Goal: Find specific fact: Find specific page/section

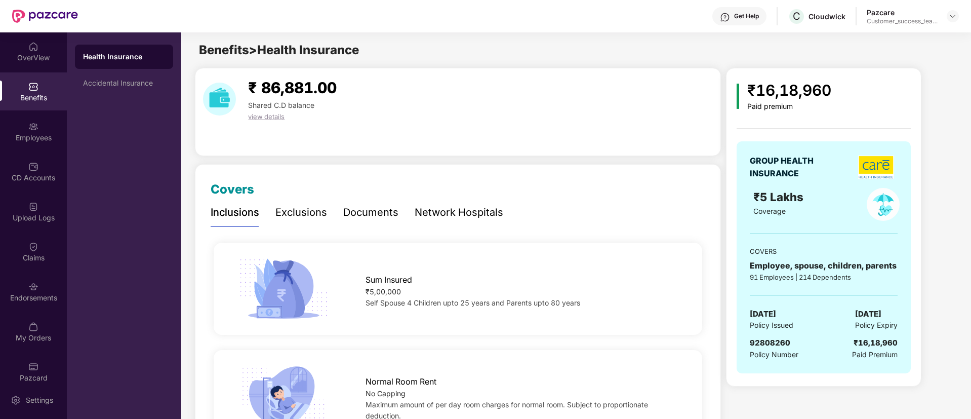
click at [776, 341] on span "92808260" at bounding box center [770, 343] width 40 height 10
copy span "92808260"
click at [776, 341] on span "92808260" at bounding box center [770, 343] width 40 height 10
click at [132, 78] on div "Accidental Insurance" at bounding box center [124, 83] width 98 height 24
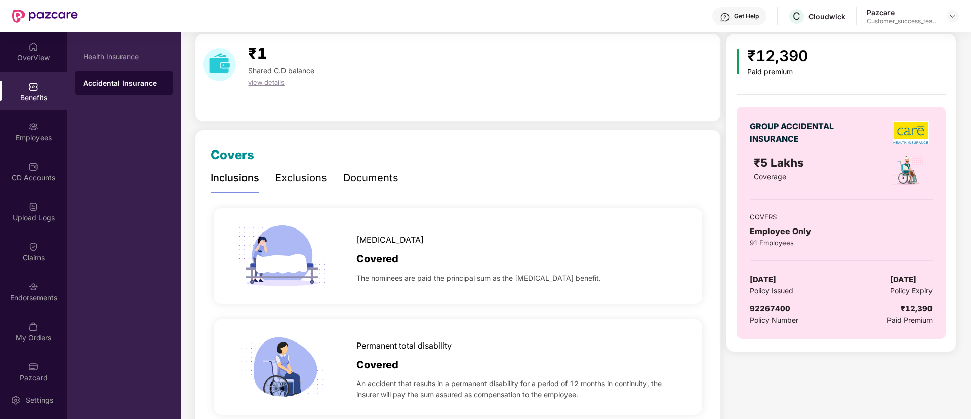
scroll to position [35, 0]
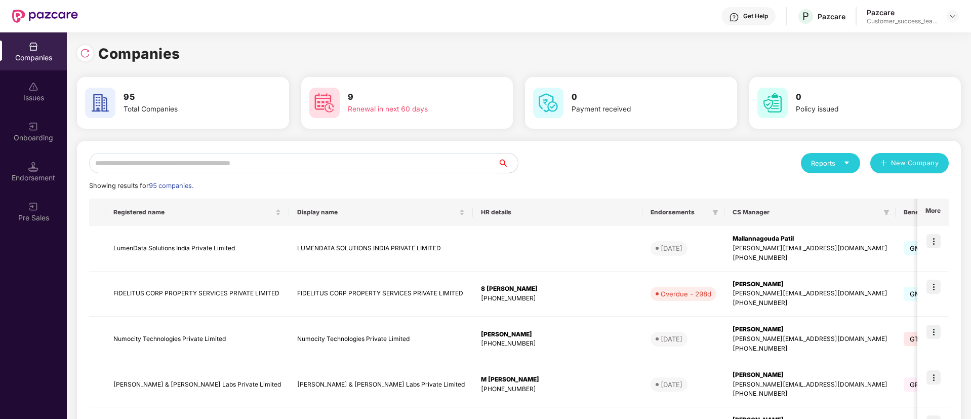
click at [220, 167] on input "text" at bounding box center [293, 163] width 409 height 20
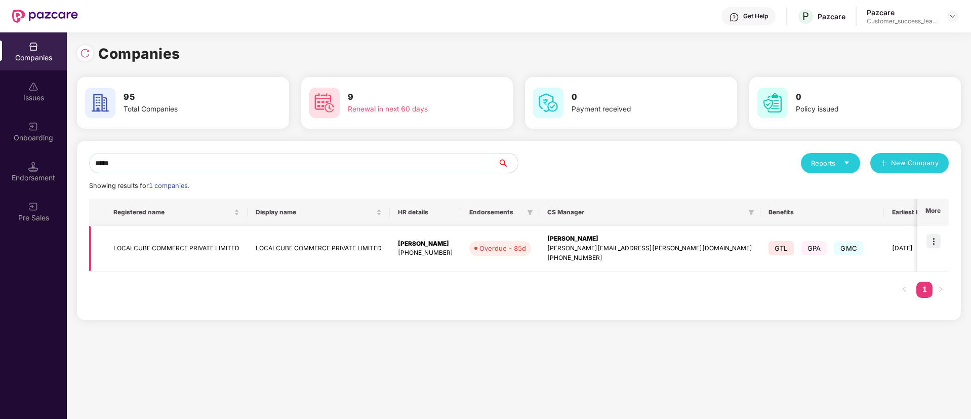
type input "*****"
click at [936, 237] on img at bounding box center [933, 241] width 14 height 14
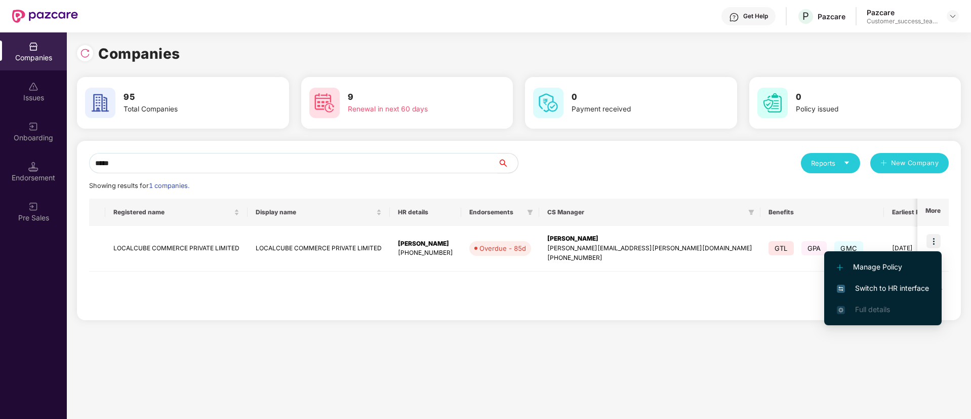
click at [876, 285] on span "Switch to HR interface" at bounding box center [883, 287] width 92 height 11
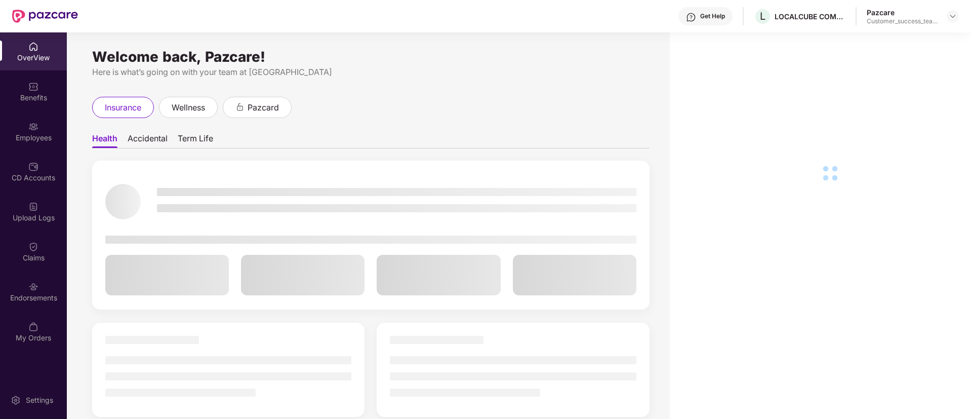
click at [51, 135] on div "Employees" at bounding box center [33, 138] width 67 height 10
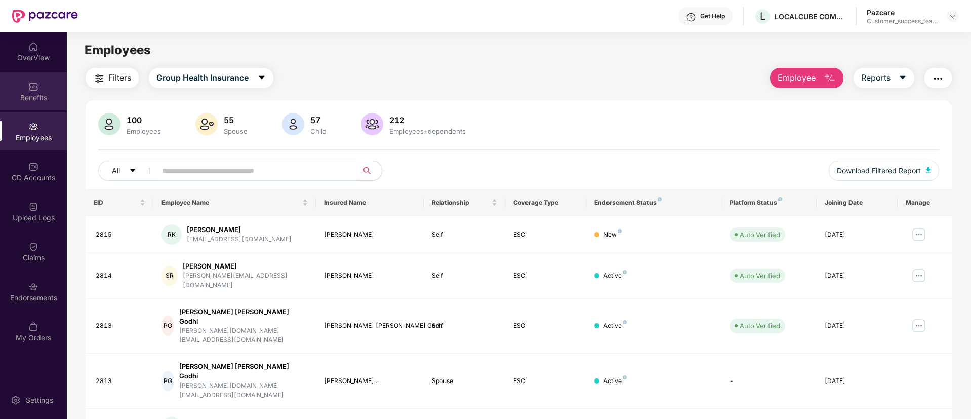
click at [36, 94] on div "Benefits" at bounding box center [33, 98] width 67 height 10
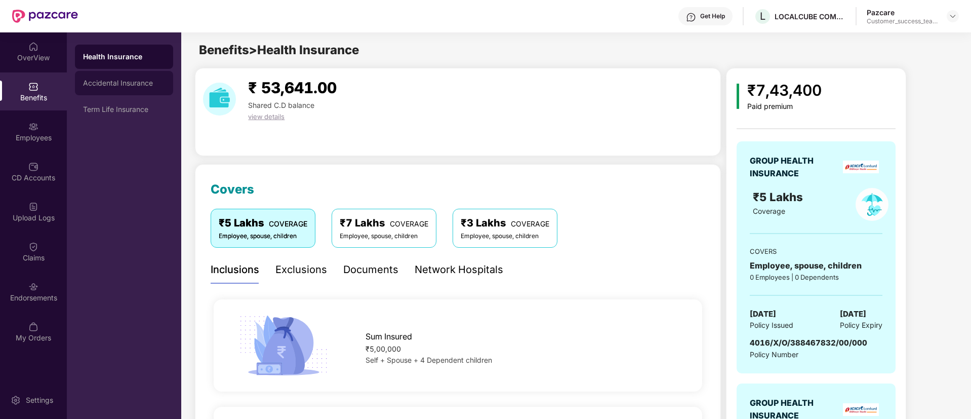
click at [158, 76] on div "Accidental Insurance" at bounding box center [124, 83] width 98 height 24
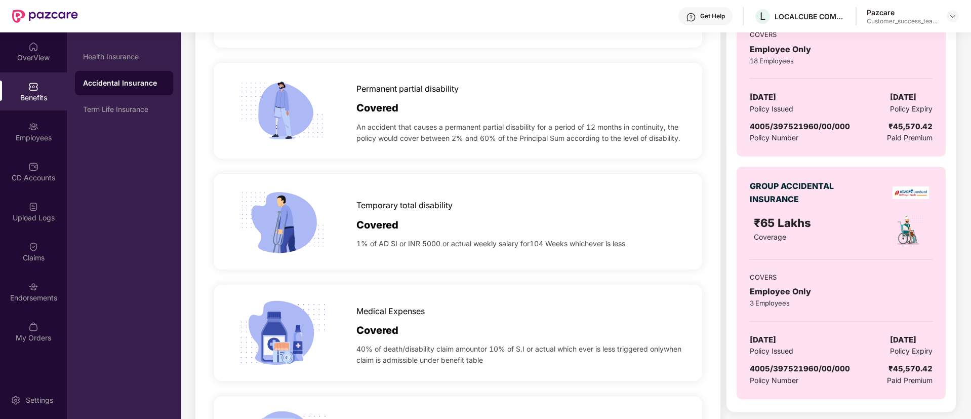
scroll to position [461, 0]
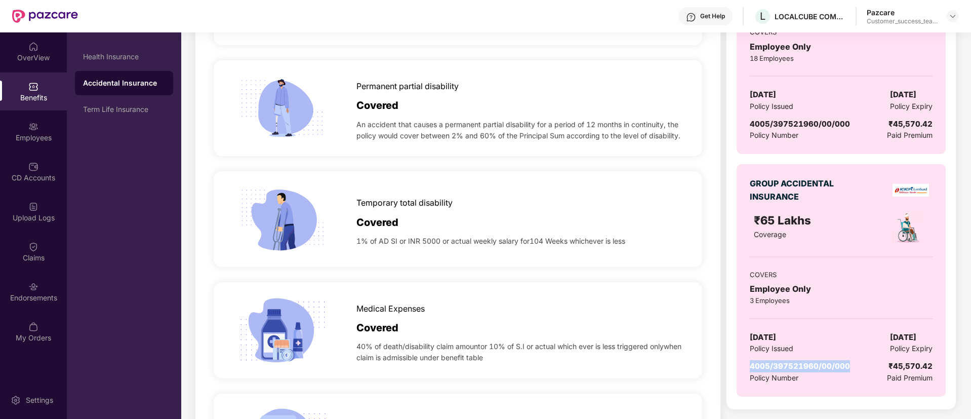
drag, startPoint x: 855, startPoint y: 360, endPoint x: 752, endPoint y: 364, distance: 102.8
click at [752, 364] on div "4005/397521960/00/000 Policy Number ₹45,570.42 Paid Premium" at bounding box center [841, 371] width 182 height 23
copy span "4005/397521960/00/000"
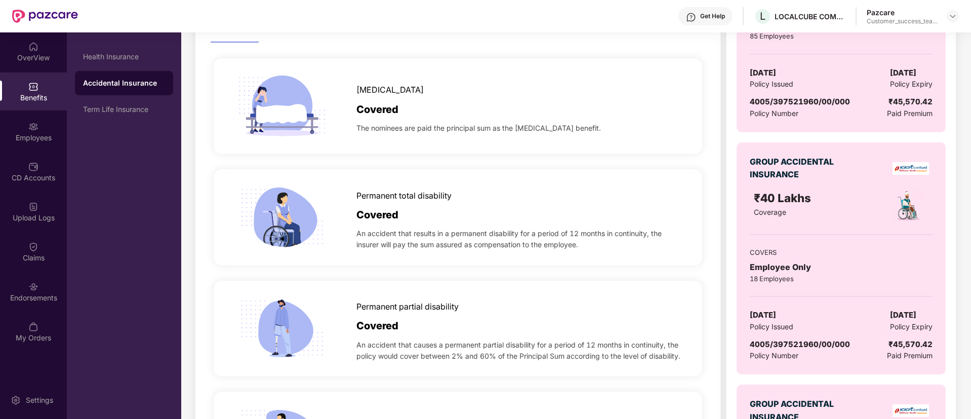
scroll to position [0, 0]
